Goal: Find specific page/section: Find specific page/section

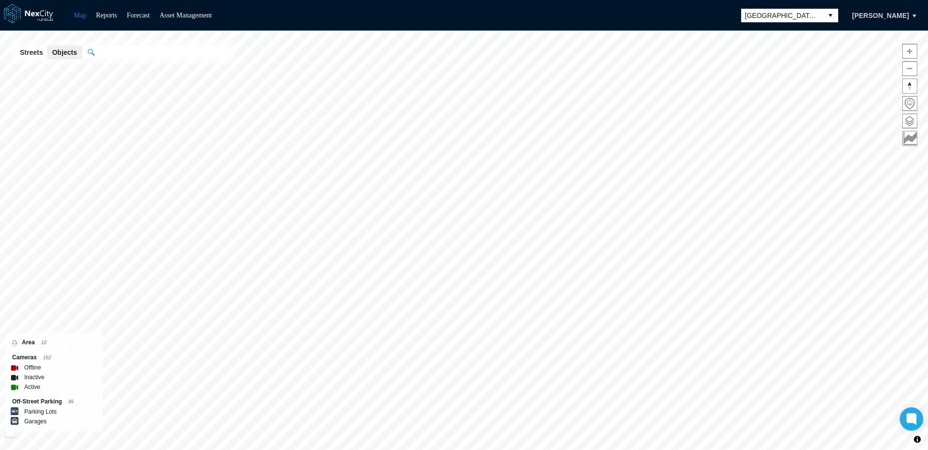
click at [838, 15] on button "select" at bounding box center [830, 16] width 16 height 14
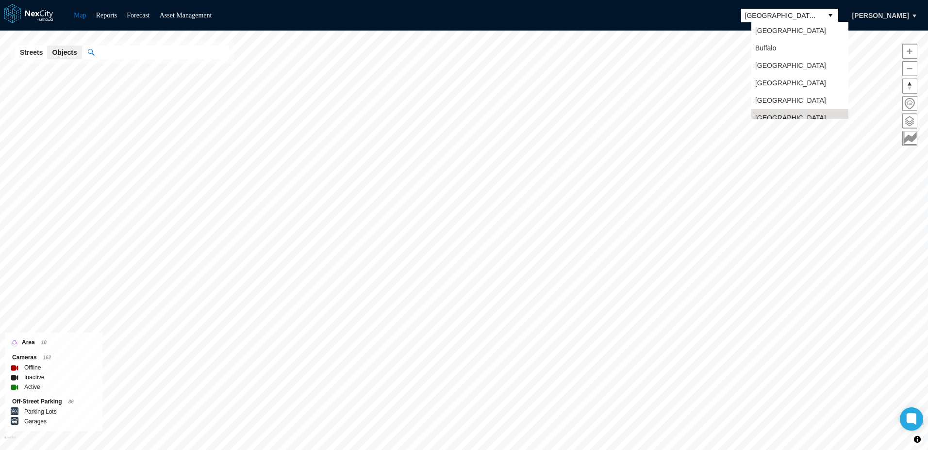
scroll to position [8, 0]
click at [779, 74] on span "[GEOGRAPHIC_DATA]" at bounding box center [790, 75] width 71 height 10
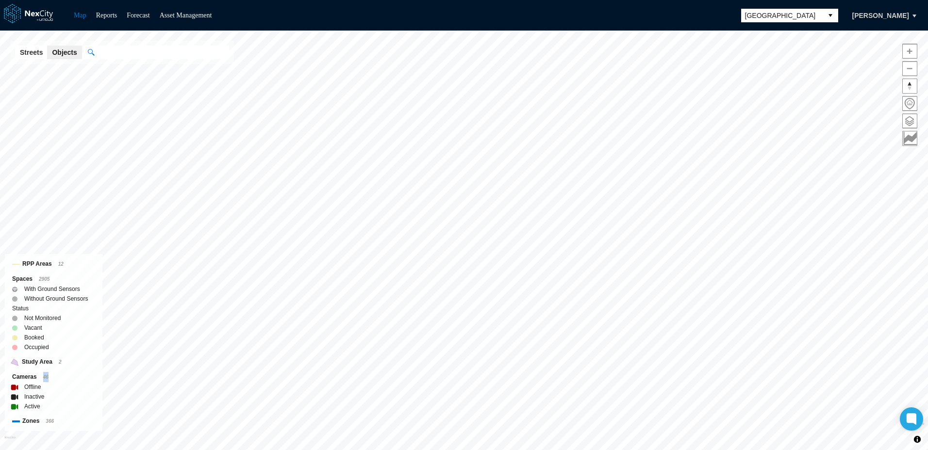
drag, startPoint x: 42, startPoint y: 379, endPoint x: 49, endPoint y: 379, distance: 7.3
click at [49, 379] on div "Cameras 46" at bounding box center [53, 377] width 83 height 10
click at [45, 379] on div "Cameras 33" at bounding box center [53, 377] width 83 height 10
click at [73, 375] on div "Cameras 33" at bounding box center [53, 377] width 83 height 10
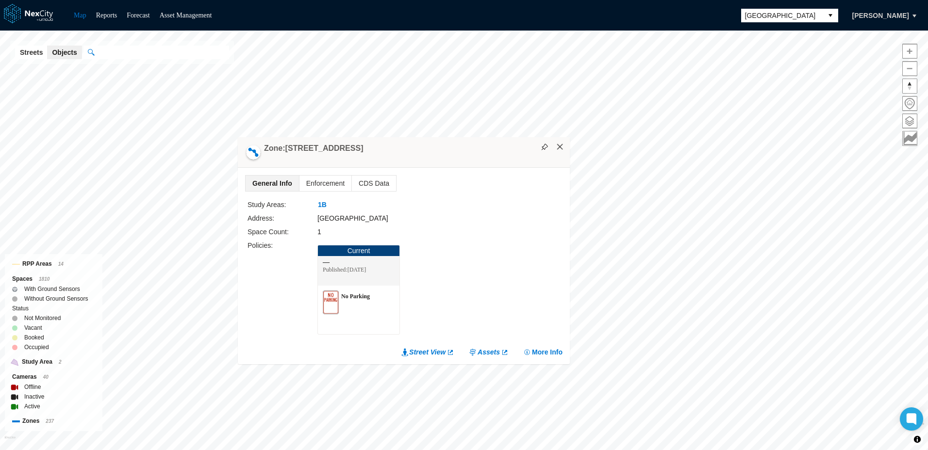
click at [558, 147] on button "×" at bounding box center [559, 147] width 9 height 9
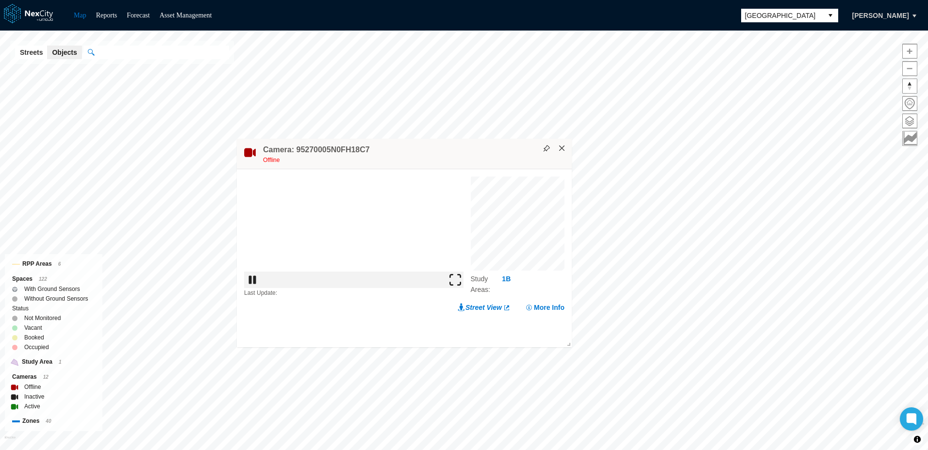
click at [563, 148] on button "×" at bounding box center [561, 148] width 9 height 9
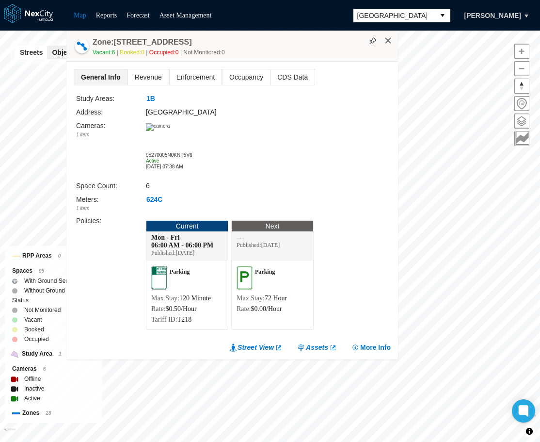
click at [389, 38] on button "×" at bounding box center [388, 40] width 9 height 9
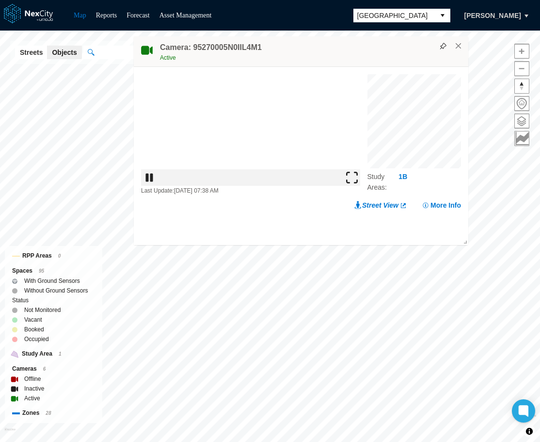
drag, startPoint x: 278, startPoint y: 57, endPoint x: 346, endPoint y: 49, distance: 68.4
click at [346, 49] on div "Camera: 95270005N0IIL4M1 Active" at bounding box center [301, 51] width 335 height 31
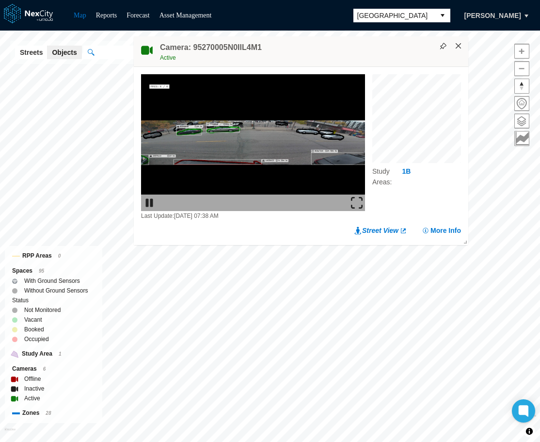
click at [458, 44] on button "×" at bounding box center [459, 46] width 9 height 9
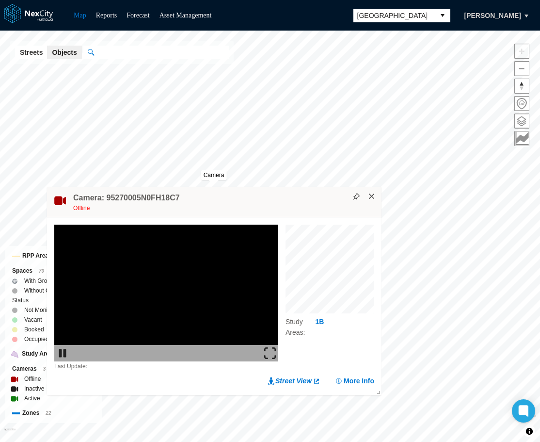
click at [371, 196] on button "×" at bounding box center [372, 196] width 9 height 9
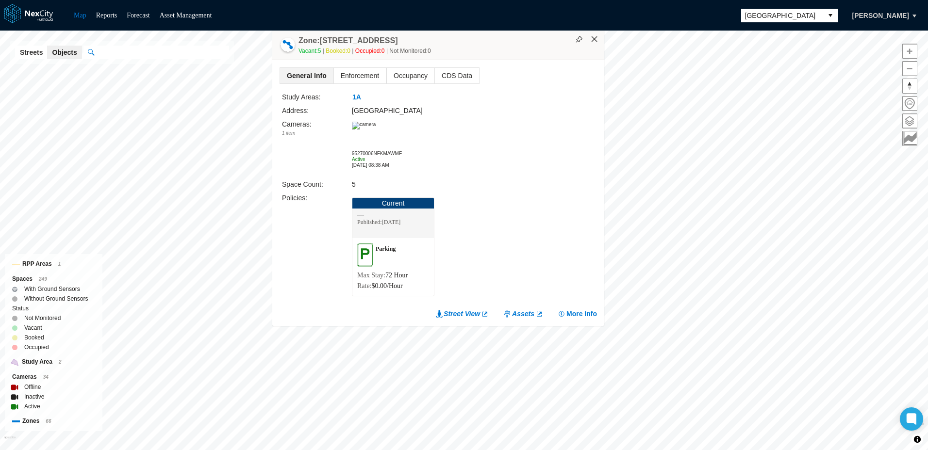
click at [593, 40] on button "×" at bounding box center [594, 39] width 9 height 9
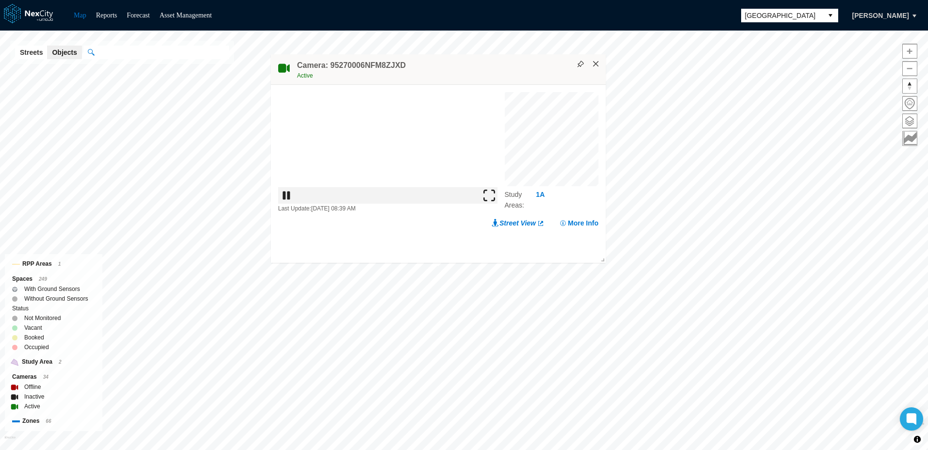
click at [596, 64] on button "×" at bounding box center [595, 64] width 9 height 9
click at [838, 13] on button "select" at bounding box center [830, 16] width 16 height 14
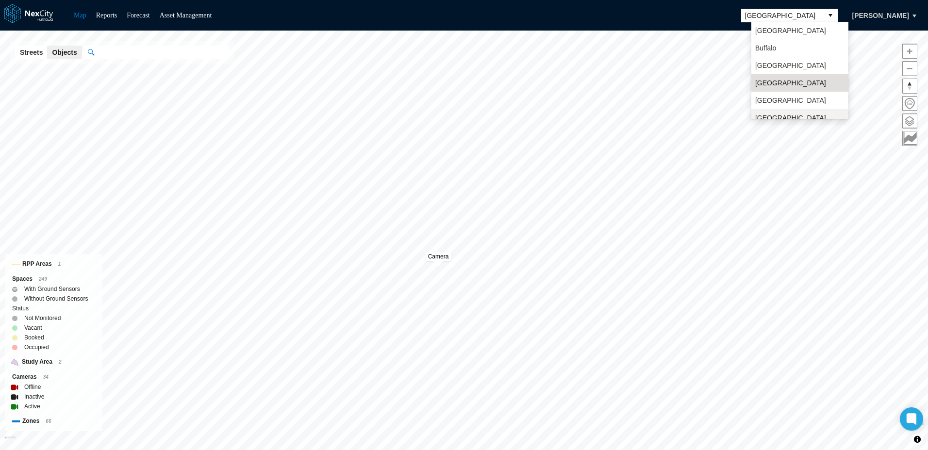
click at [770, 114] on span "[GEOGRAPHIC_DATA][PERSON_NAME]" at bounding box center [799, 122] width 89 height 19
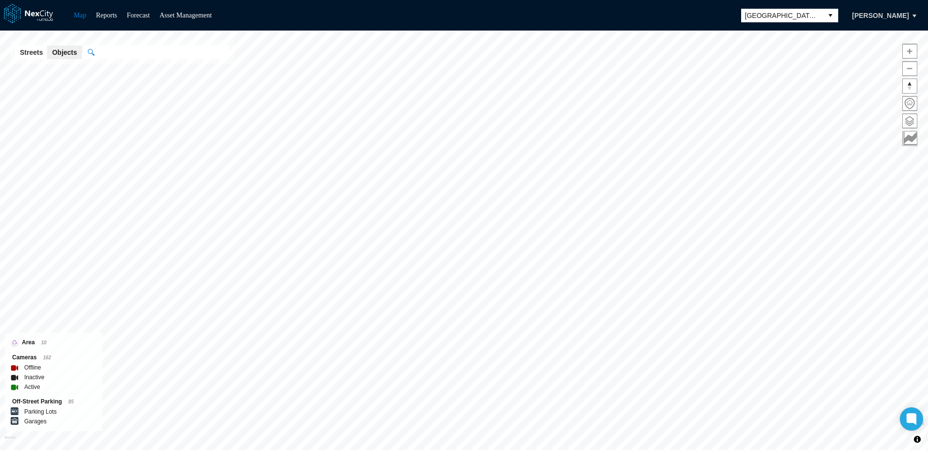
click at [838, 14] on button "select" at bounding box center [830, 16] width 16 height 14
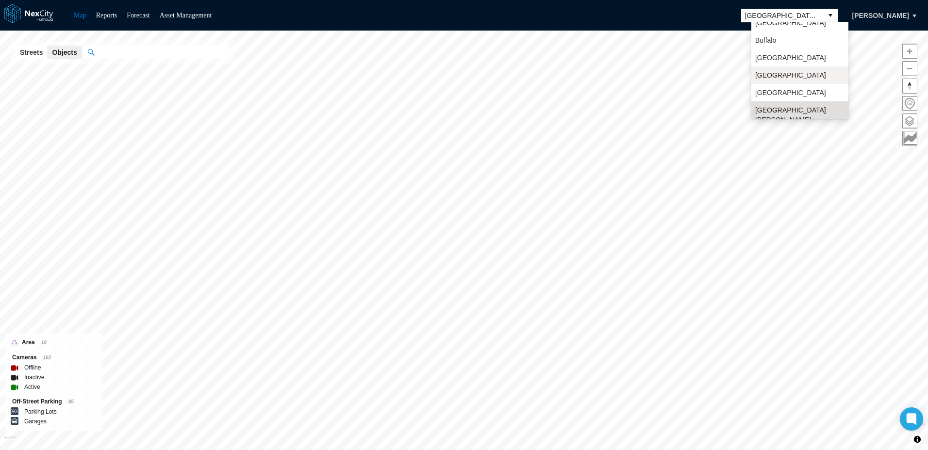
click at [783, 77] on span "[GEOGRAPHIC_DATA]" at bounding box center [790, 75] width 71 height 10
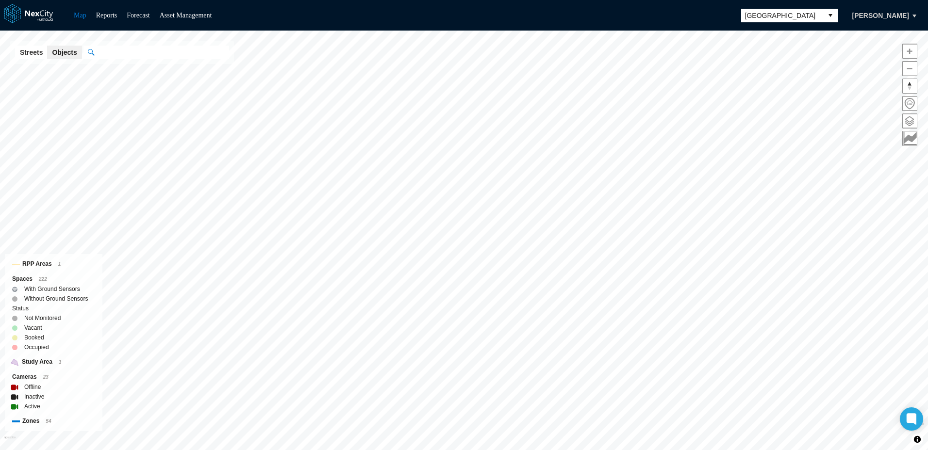
click at [631, 9] on div "Map Reports Forecast Asset Management [GEOGRAPHIC_DATA] [PERSON_NAME]" at bounding box center [464, 15] width 928 height 31
